Goal: Transaction & Acquisition: Purchase product/service

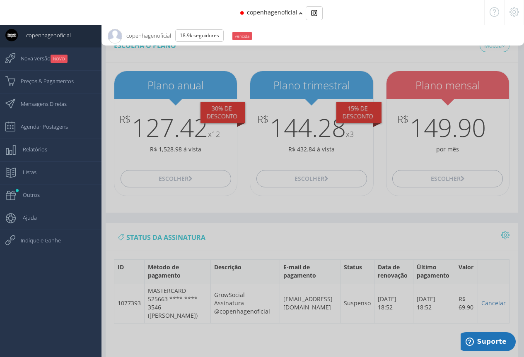
click at [220, 219] on div at bounding box center [262, 178] width 524 height 357
click at [245, 36] on small "vencida" at bounding box center [241, 36] width 19 height 8
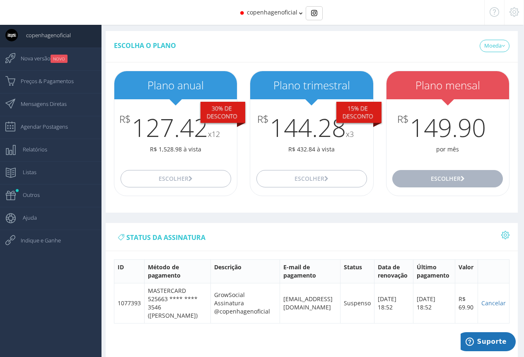
click at [431, 185] on button "Escolher" at bounding box center [447, 178] width 111 height 17
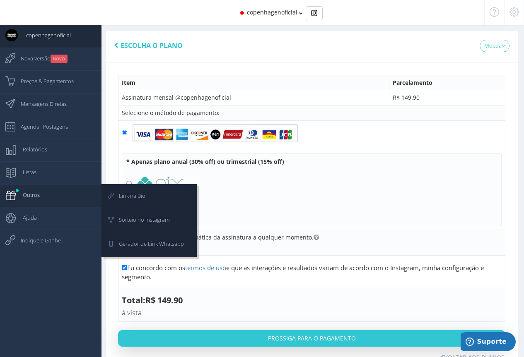
click at [13, 195] on icon at bounding box center [6, 195] width 12 height 21
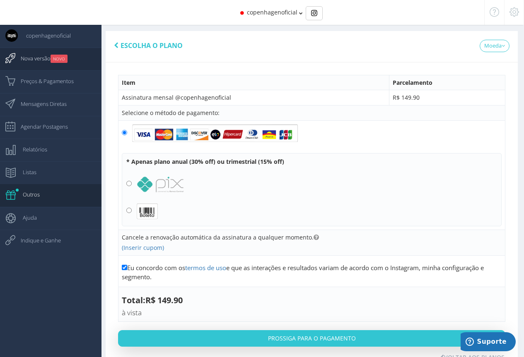
click at [36, 56] on span "Nova versão NOVO" at bounding box center [39, 58] width 55 height 21
